Goal: Find specific page/section: Find specific page/section

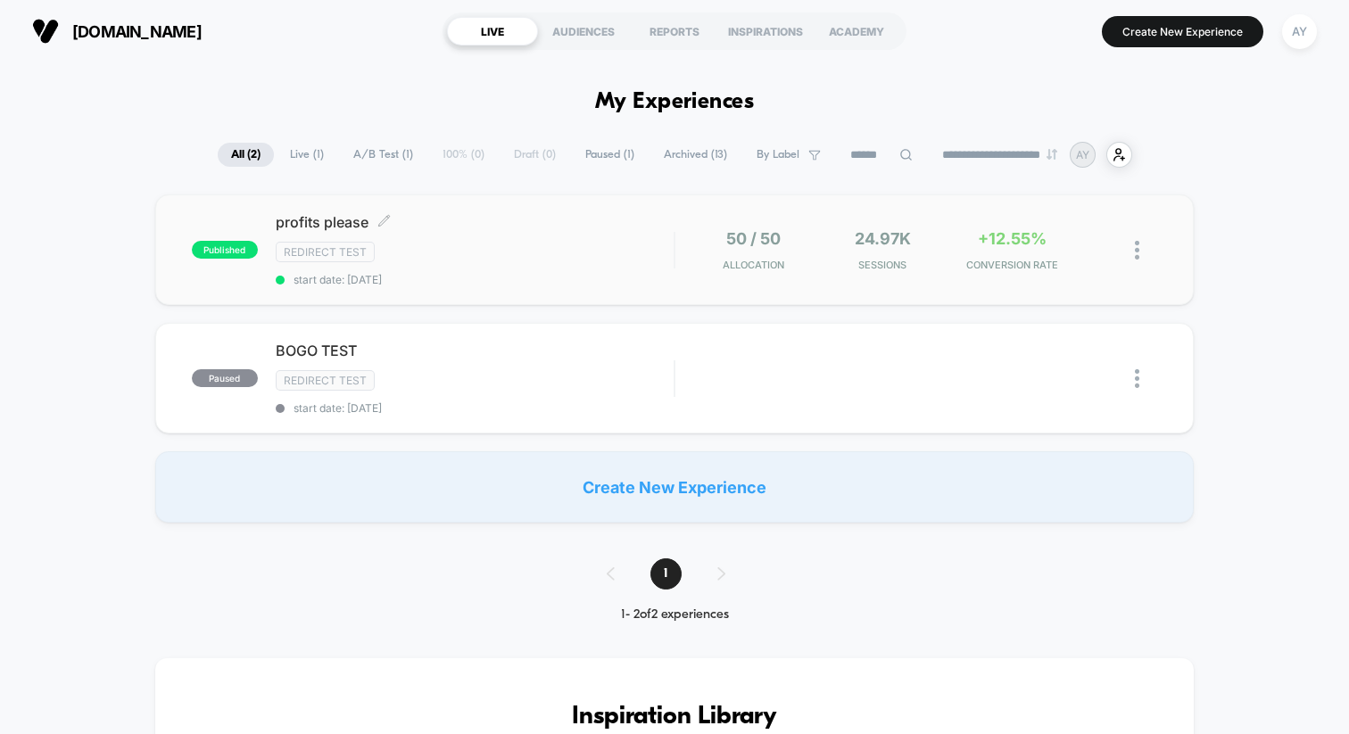
click at [565, 258] on div "Redirect Test" at bounding box center [475, 252] width 398 height 21
